Goal: Information Seeking & Learning: Understand process/instructions

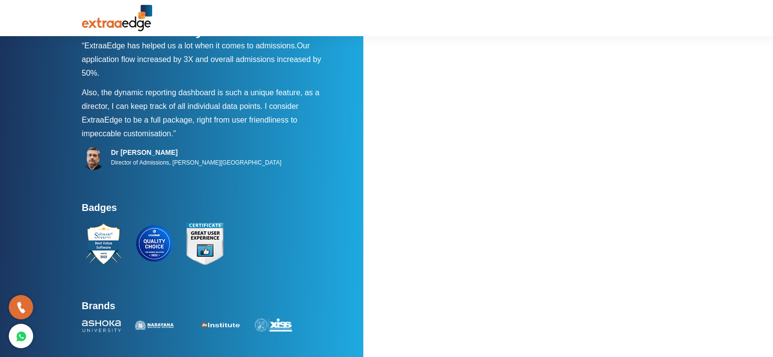
scroll to position [71, 0]
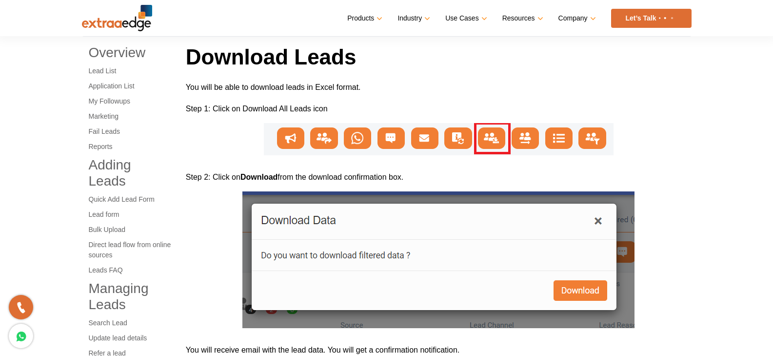
scroll to position [488, 0]
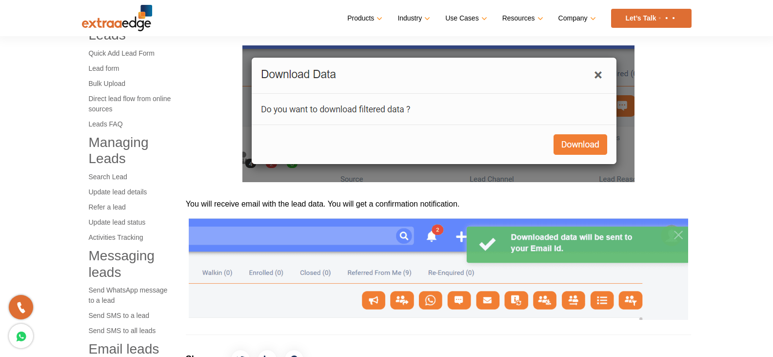
click at [603, 74] on img at bounding box center [439, 113] width 392 height 137
drag, startPoint x: 596, startPoint y: 76, endPoint x: 548, endPoint y: 155, distance: 92.6
click at [596, 77] on img at bounding box center [439, 113] width 392 height 137
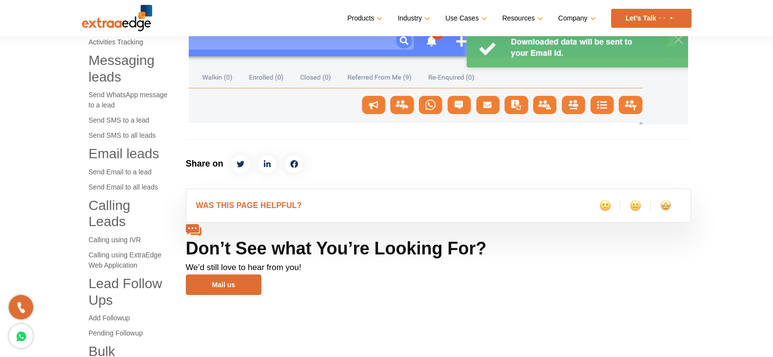
scroll to position [342, 0]
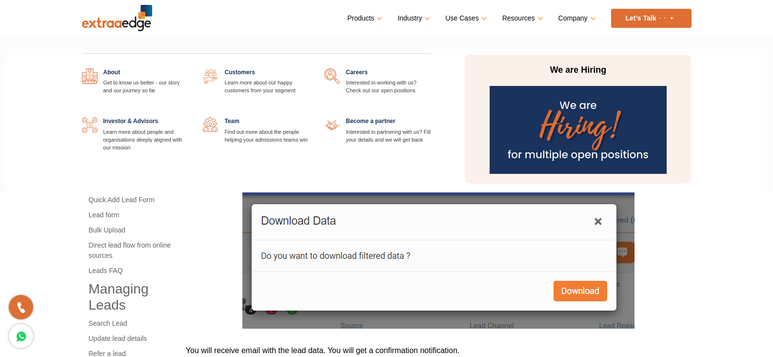
click at [583, 19] on link "Company" at bounding box center [577, 18] width 36 height 14
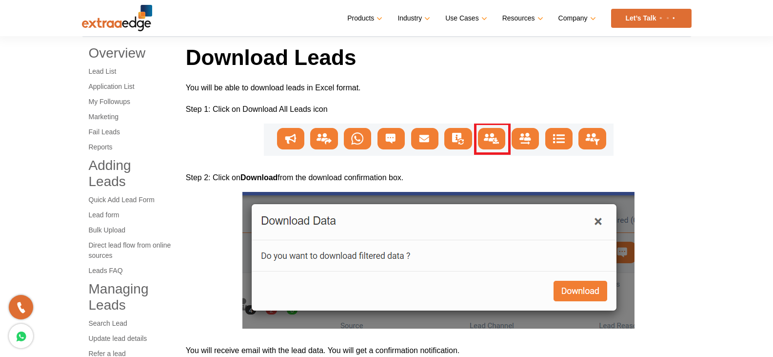
click at [599, 222] on img at bounding box center [439, 260] width 392 height 137
